Goal: Information Seeking & Learning: Learn about a topic

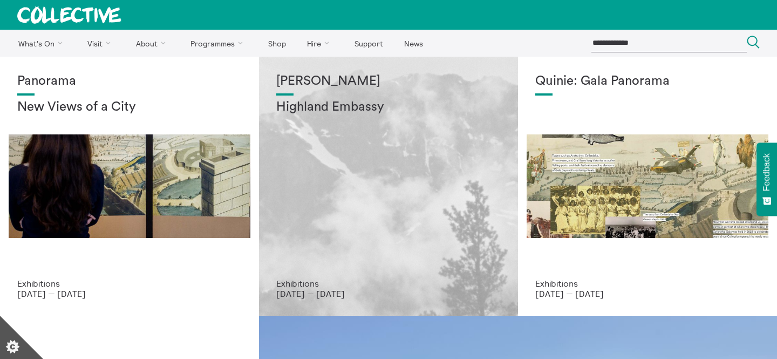
click at [321, 117] on div "Shen Xin Highland Embassy" at bounding box center [388, 176] width 224 height 204
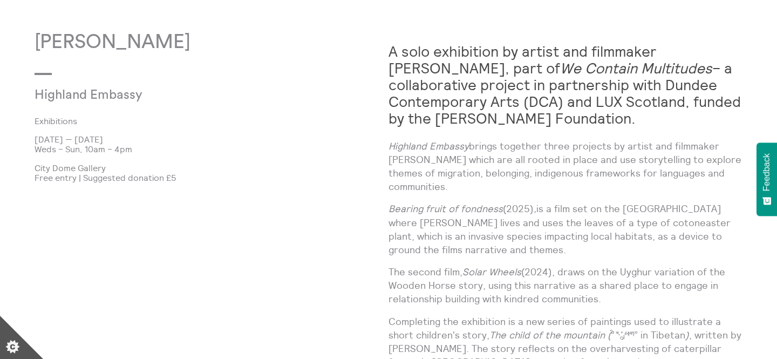
scroll to position [642, 0]
click at [482, 86] on strong "A solo exhibition by artist and filmmaker [PERSON_NAME], part of We Contain Mul…" at bounding box center [564, 84] width 352 height 85
click at [482, 86] on strong "A solo exhibition by artist and filmmaker Shen Xin, part of We Contain Multitud…" at bounding box center [564, 84] width 352 height 85
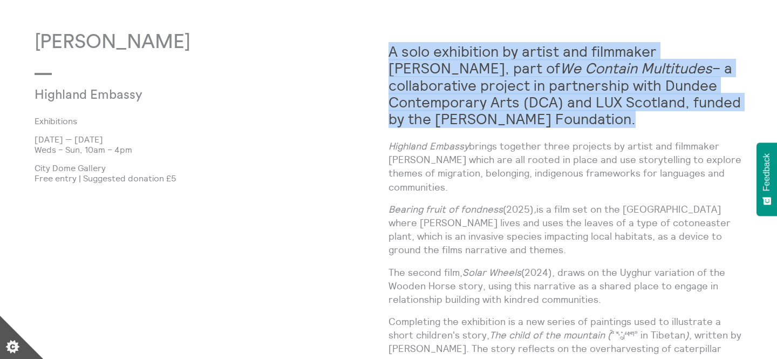
copy div "A solo exhibition by artist and filmmaker Shen Xin, part of We Contain Multitud…"
click at [583, 118] on h2 "A solo exhibition by artist and filmmaker Shen Xin, part of We Contain Multitud…" at bounding box center [565, 85] width 354 height 84
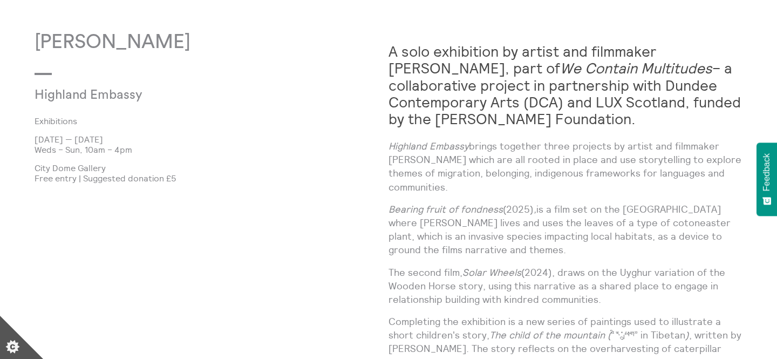
click at [583, 118] on h2 "A solo exhibition by artist and filmmaker Shen Xin, part of We Contain Multitud…" at bounding box center [565, 85] width 354 height 84
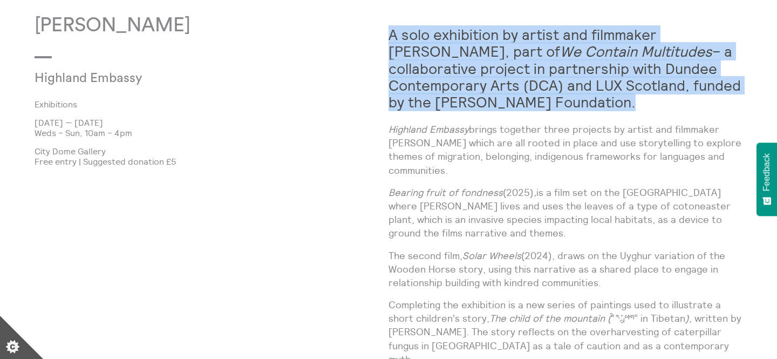
scroll to position [663, 0]
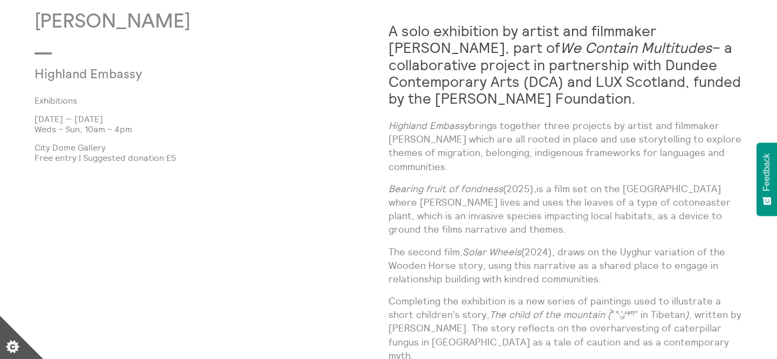
click at [515, 149] on p "Highland Embassy brings together three projects by artist and filmmaker Shen Xi…" at bounding box center [565, 146] width 354 height 54
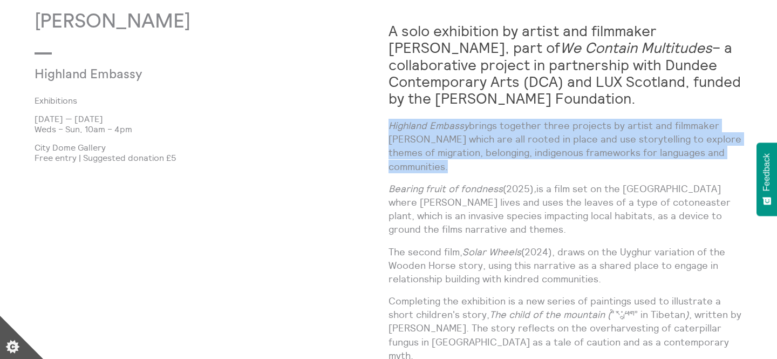
click at [515, 149] on p "Highland Embassy brings together three projects by artist and filmmaker Shen Xi…" at bounding box center [565, 146] width 354 height 54
copy div "Highland Embassy brings together three projects by artist and filmmaker Shen Xi…"
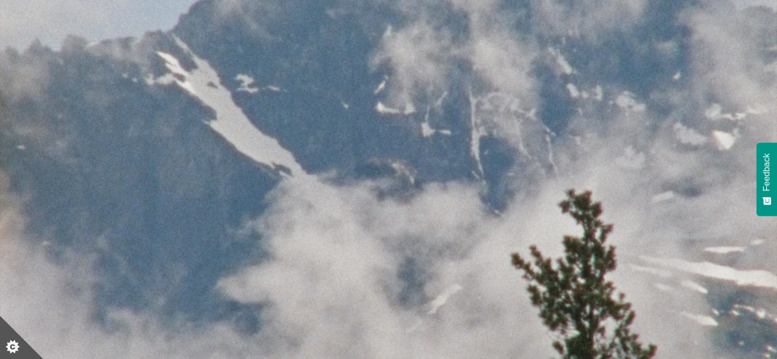
scroll to position [0, 0]
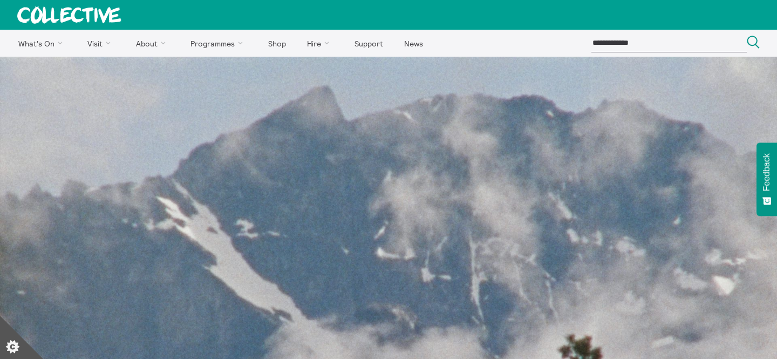
click at [46, 13] on icon at bounding box center [69, 14] width 104 height 17
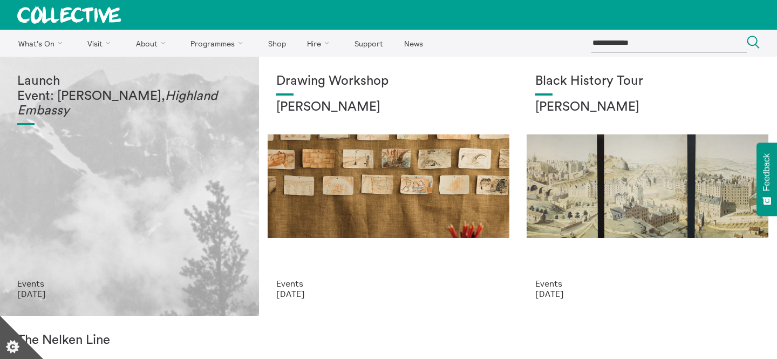
click at [156, 149] on div "Launch Event: Shen Xin, Highland Embassy" at bounding box center [129, 176] width 224 height 204
